Goal: Information Seeking & Learning: Learn about a topic

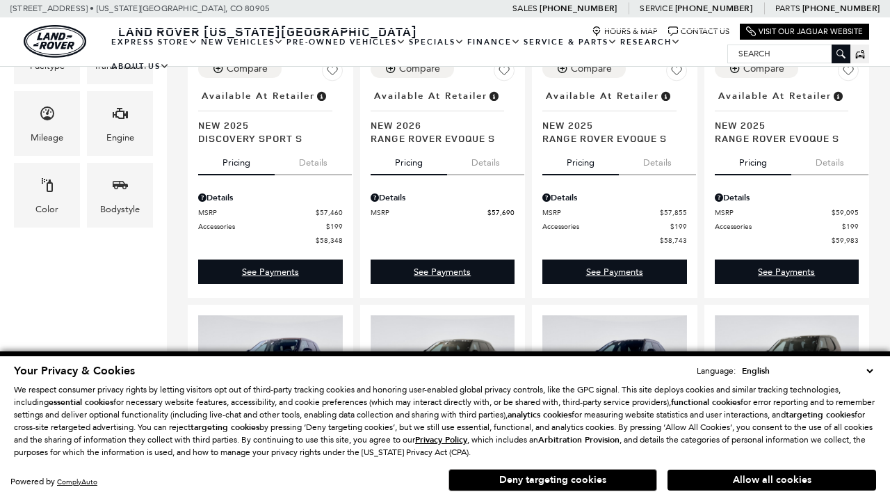
scroll to position [159, 0]
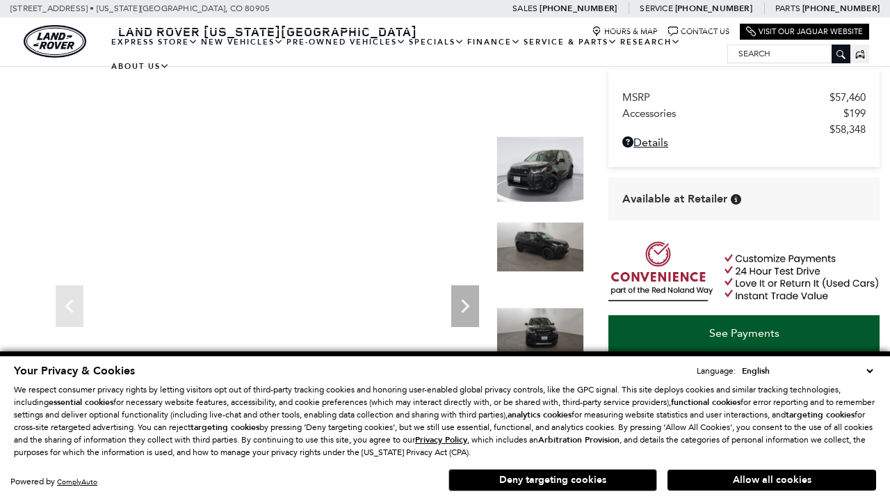
scroll to position [656, 0]
